Goal: Navigation & Orientation: Find specific page/section

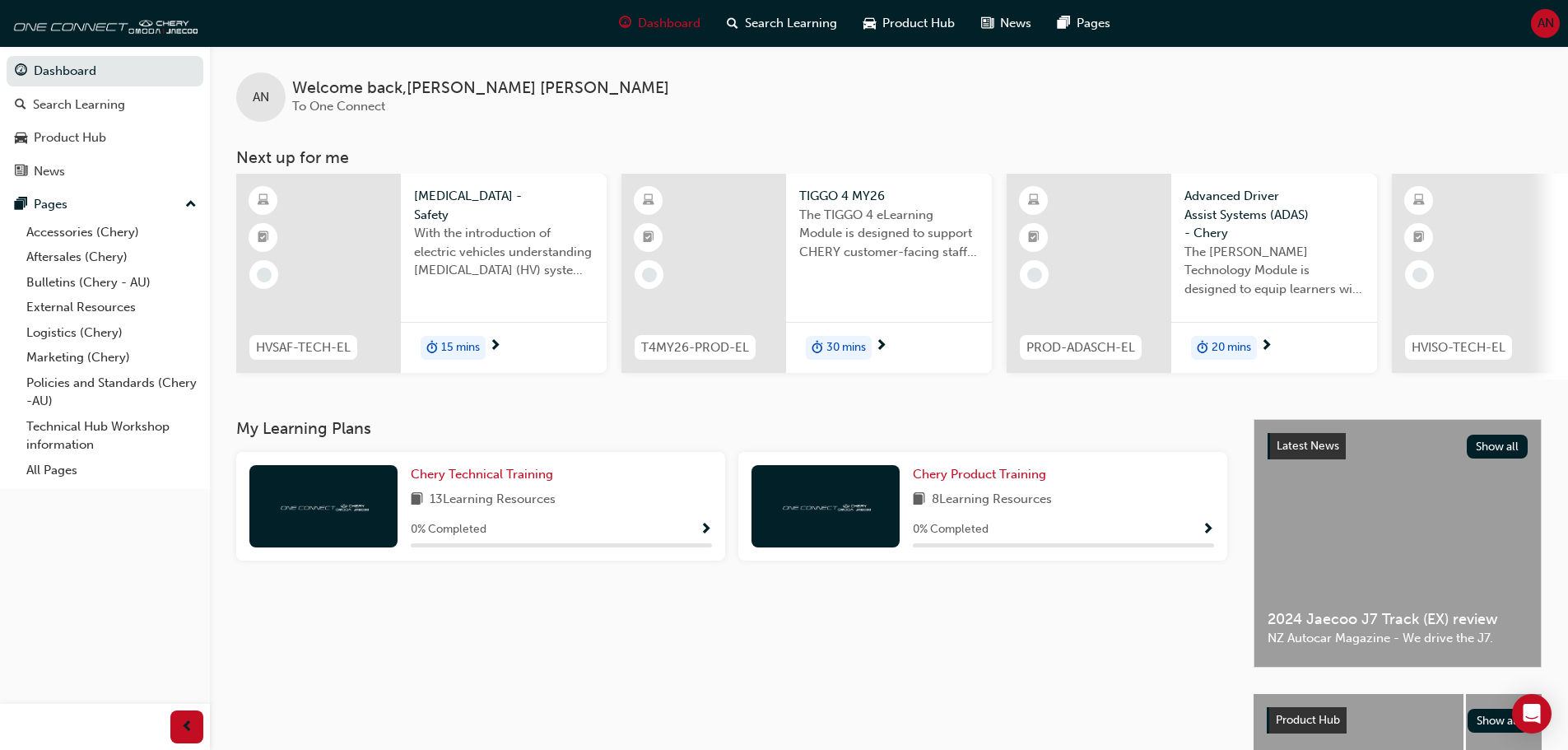
click at [1028, 624] on div "My Learning Plans Chery Technical Training 13 Learning Resources 0 % Completed …" at bounding box center [745, 674] width 1017 height 511
click at [115, 140] on div "Product Hub" at bounding box center [105, 137] width 181 height 21
